Goal: Information Seeking & Learning: Check status

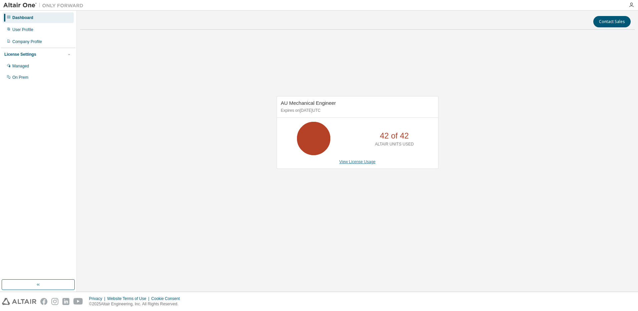
click at [368, 163] on link "View License Usage" at bounding box center [357, 162] width 36 height 5
click at [203, 88] on div "AU Mechanical Engineer Expires on [DATE] UTC 42 of 42 ALTAIR UNITS USED View Li…" at bounding box center [357, 136] width 555 height 202
click at [209, 176] on div "AU Mechanical Engineer Expires on [DATE] UTC 42 of 42 ALTAIR UNITS USED View Li…" at bounding box center [357, 136] width 555 height 202
click at [27, 35] on div "Dashboard User Profile Company Profile License Settings Managed On Prem" at bounding box center [38, 48] width 74 height 72
